Goal: Task Accomplishment & Management: Manage account settings

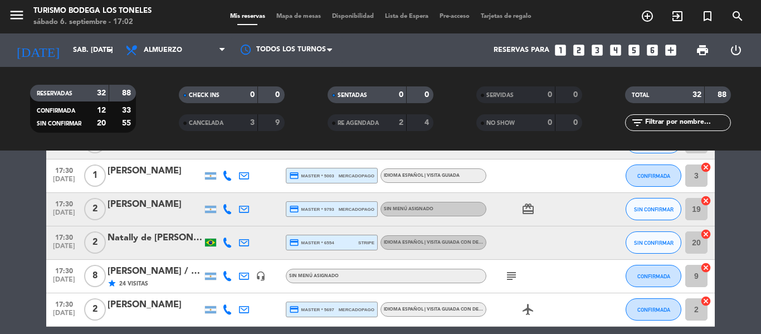
scroll to position [1038, 0]
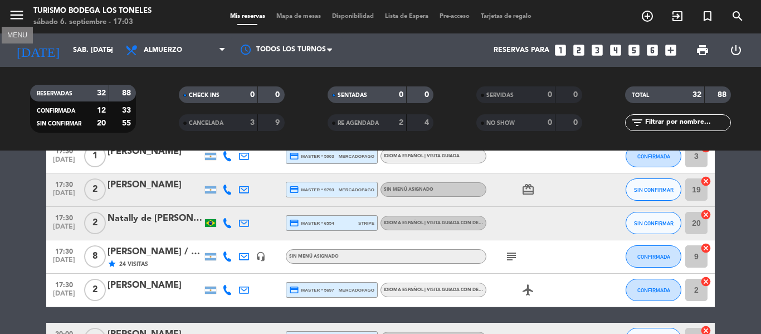
click at [16, 12] on icon "menu" at bounding box center [16, 15] width 17 height 17
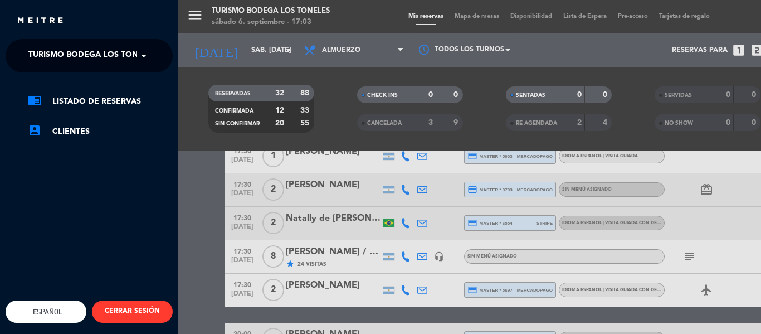
click at [147, 56] on span at bounding box center [146, 55] width 19 height 23
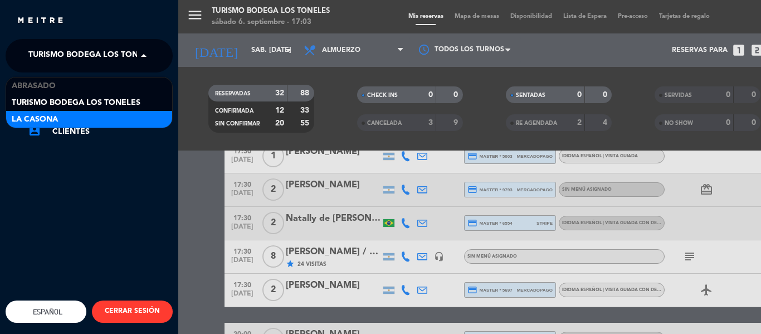
click at [100, 115] on div "La Casona" at bounding box center [89, 119] width 166 height 17
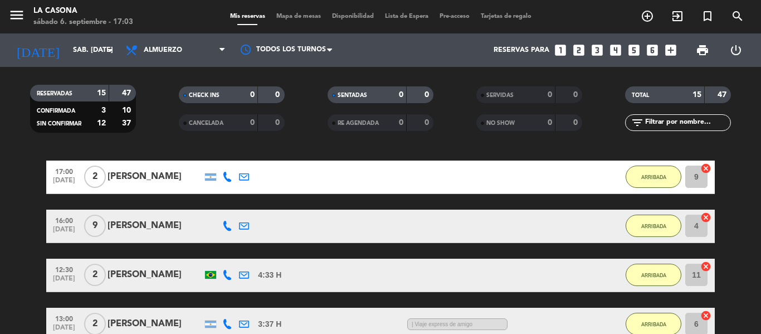
scroll to position [0, 0]
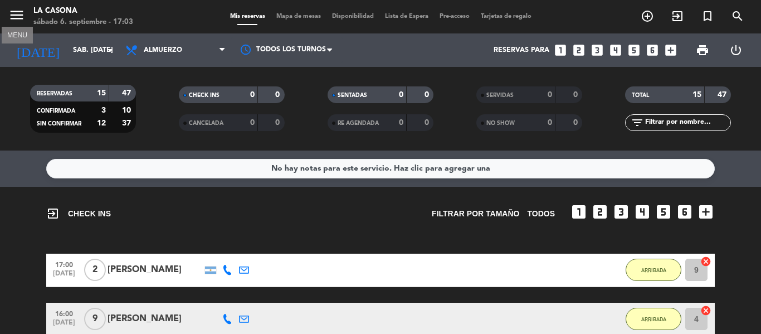
click at [17, 18] on icon "menu" at bounding box center [16, 15] width 17 height 17
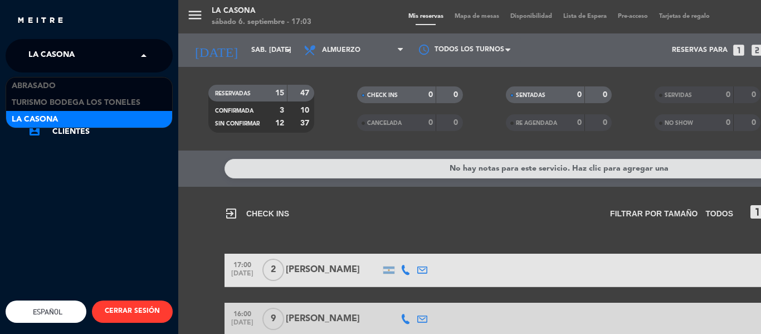
click at [143, 57] on span at bounding box center [146, 55] width 19 height 23
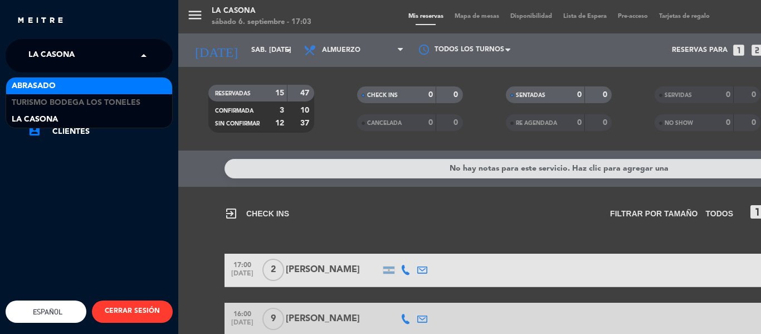
click at [105, 87] on div "Abrasado" at bounding box center [89, 85] width 166 height 17
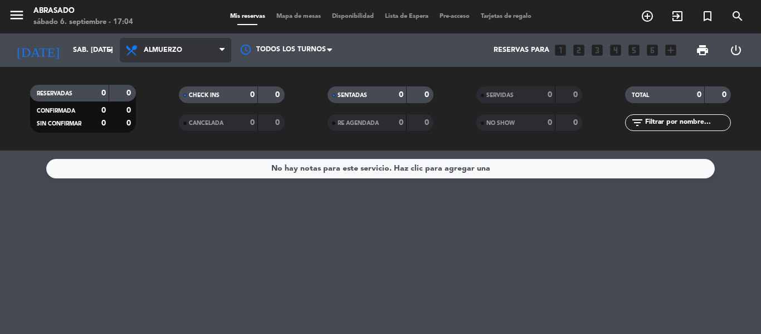
click at [202, 46] on span "Almuerzo" at bounding box center [175, 50] width 111 height 25
click at [184, 164] on ng-component "menu Abrasado sábado 6. septiembre - 17:04 Mis reservas Mapa de mesas Disponibi…" at bounding box center [380, 167] width 761 height 334
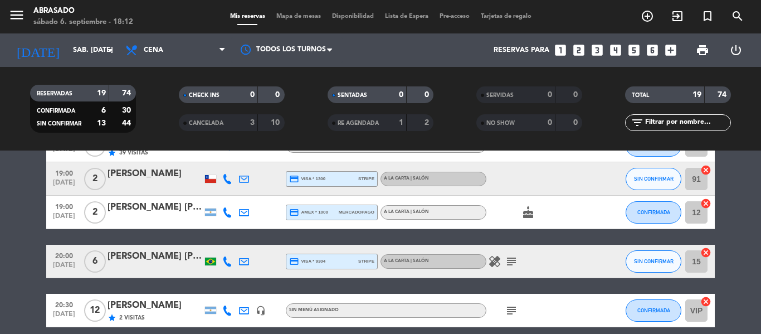
scroll to position [223, 0]
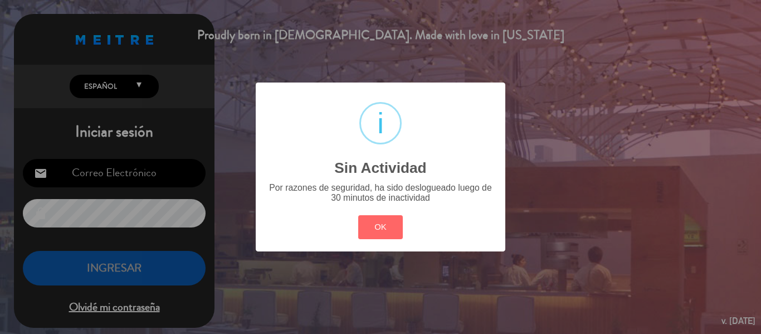
type input "[EMAIL_ADDRESS][DOMAIN_NAME]"
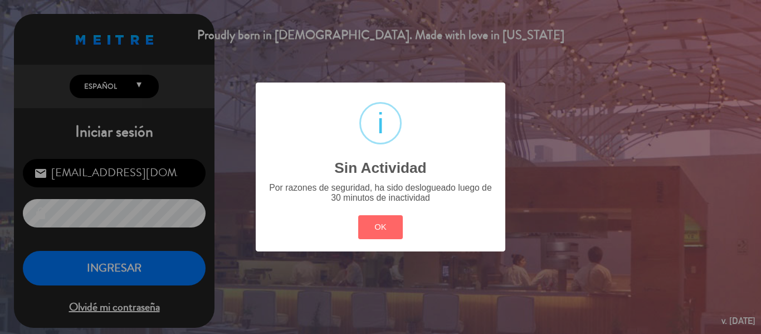
click at [130, 278] on div "? ! i Sin Actividad × Por razones de seguridad, ha sido deslogueado luego de 30…" at bounding box center [380, 167] width 761 height 334
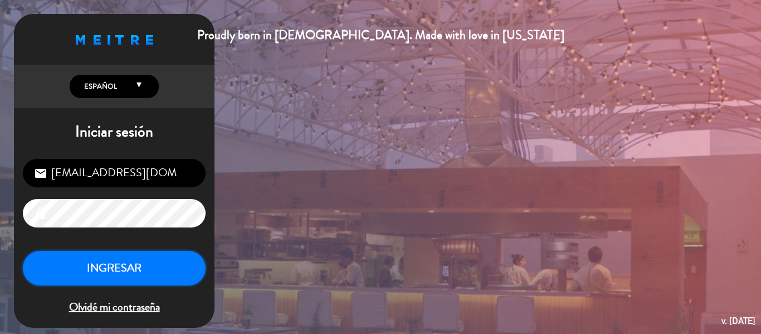
click at [133, 274] on button "INGRESAR" at bounding box center [114, 268] width 183 height 35
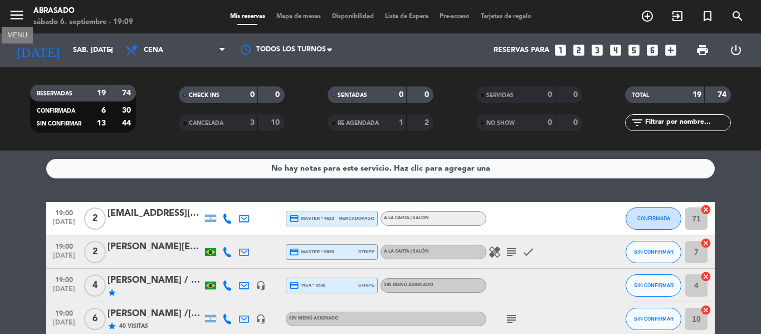
click at [11, 16] on icon "menu" at bounding box center [16, 15] width 17 height 17
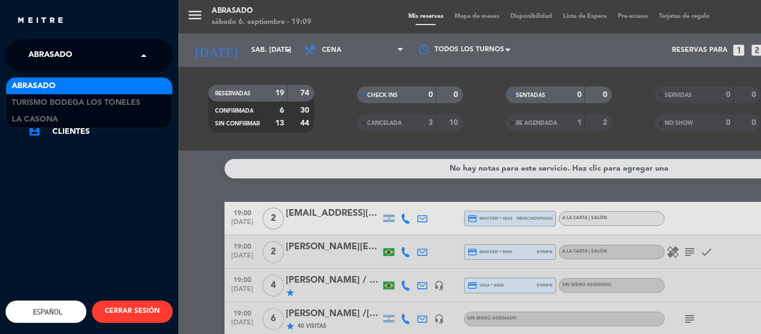
click at [142, 56] on span at bounding box center [146, 55] width 19 height 23
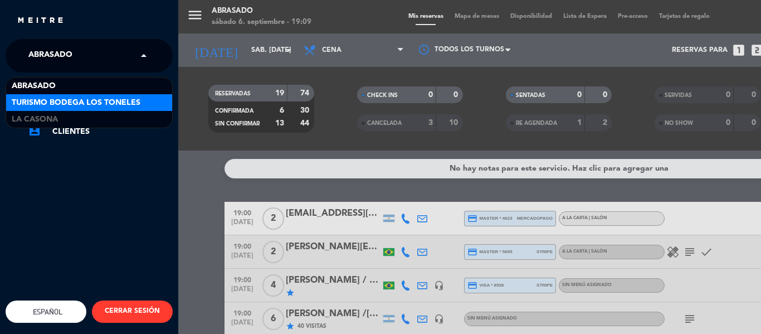
click at [92, 101] on span "Turismo Bodega Los Toneles" at bounding box center [76, 102] width 129 height 13
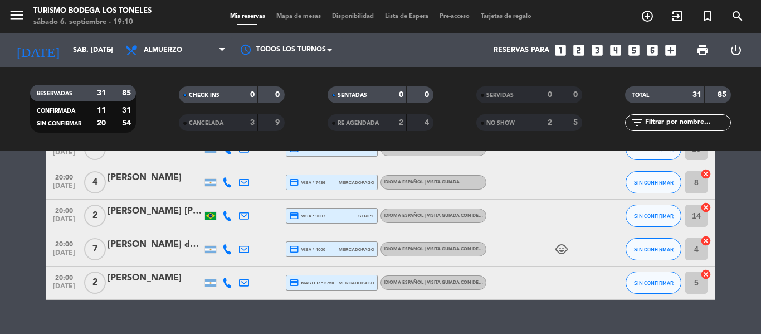
scroll to position [1170, 0]
